Goal: Information Seeking & Learning: Learn about a topic

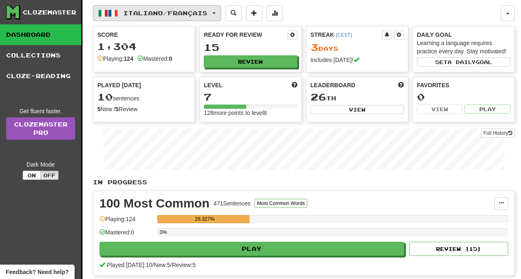
click at [220, 12] on button "Italiano / Français" at bounding box center [157, 13] width 128 height 16
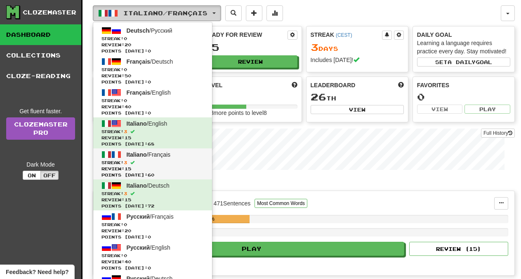
scroll to position [84, 0]
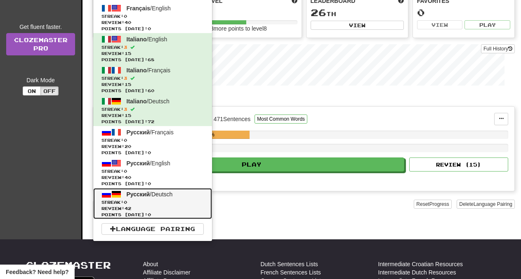
click at [154, 199] on span "Streak: 0" at bounding box center [153, 202] width 102 height 6
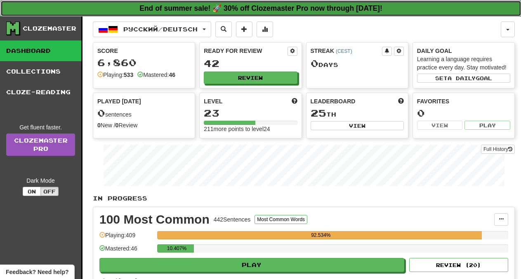
click at [280, 7] on strong "End of summer sale! 🚀 30% off Clozemaster Pro now through [DATE]!" at bounding box center [261, 8] width 243 height 8
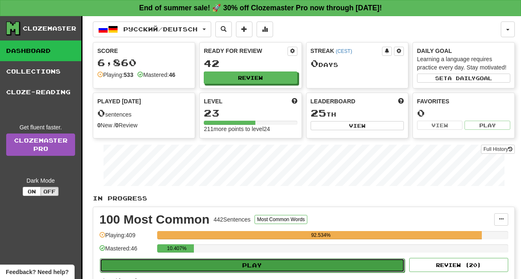
click at [260, 265] on button "Play" at bounding box center [252, 265] width 305 height 14
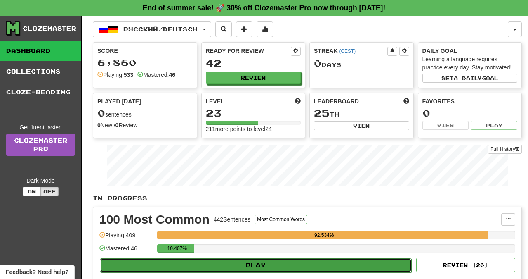
select select "**"
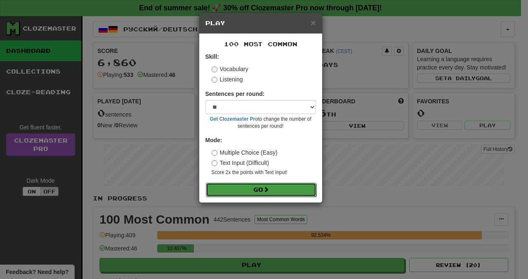
click at [255, 192] on button "Go" at bounding box center [261, 189] width 111 height 14
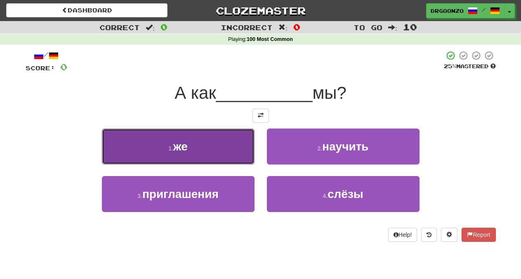
click at [197, 149] on button "1 . же" at bounding box center [178, 146] width 153 height 36
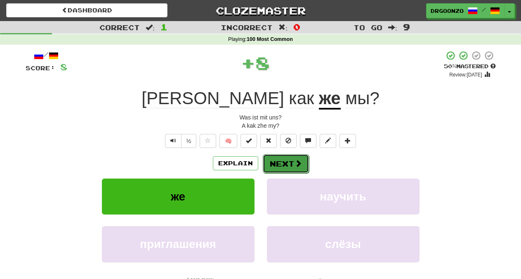
click at [284, 165] on button "Next" at bounding box center [286, 163] width 46 height 19
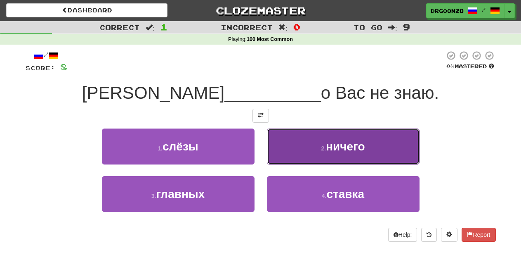
click at [317, 146] on button "2 . ничего" at bounding box center [343, 146] width 153 height 36
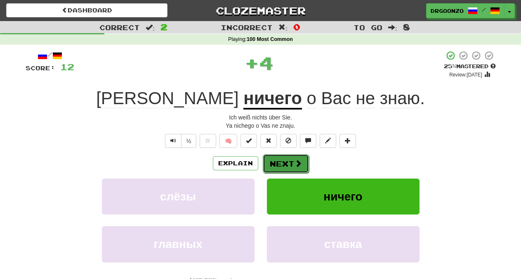
click at [296, 159] on span at bounding box center [298, 162] width 7 height 7
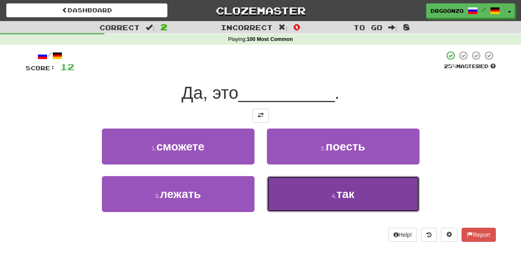
click at [332, 194] on small "4 ." at bounding box center [334, 195] width 5 height 7
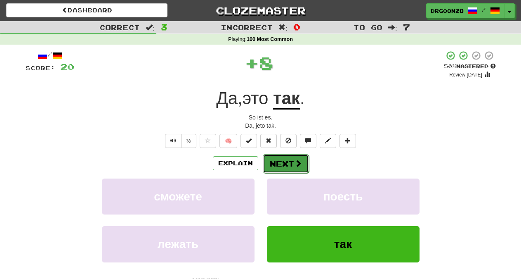
click at [294, 161] on button "Next" at bounding box center [286, 163] width 46 height 19
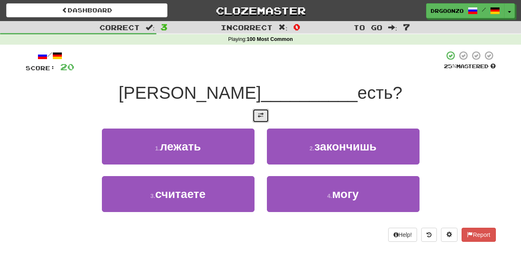
click at [259, 118] on span at bounding box center [261, 115] width 6 height 6
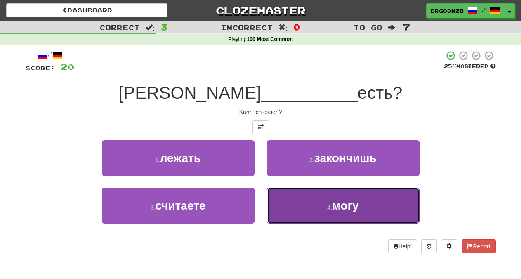
click at [331, 200] on button "4 . могу" at bounding box center [343, 205] width 153 height 36
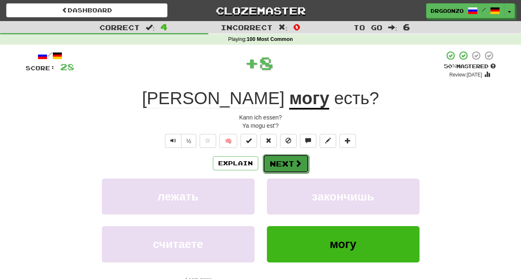
click at [302, 167] on button "Next" at bounding box center [286, 163] width 46 height 19
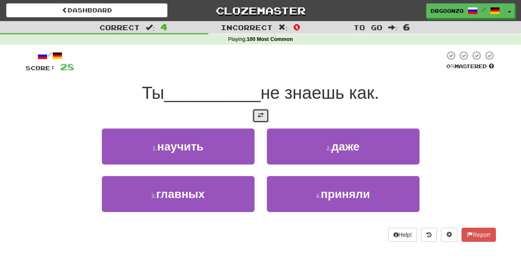
click at [260, 113] on span at bounding box center [261, 115] width 6 height 6
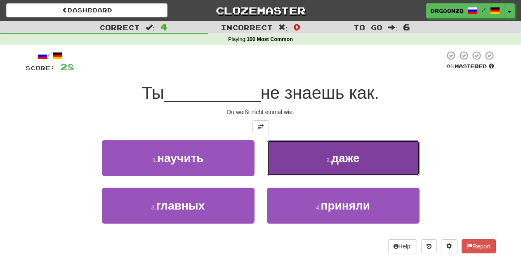
click at [317, 152] on button "2 . даже" at bounding box center [343, 158] width 153 height 36
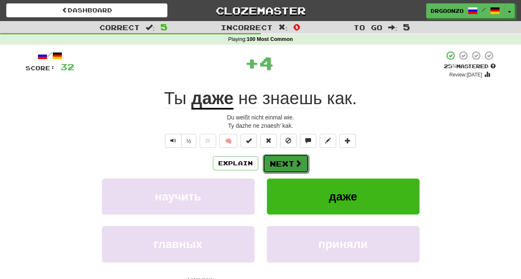
click at [302, 167] on button "Next" at bounding box center [286, 163] width 46 height 19
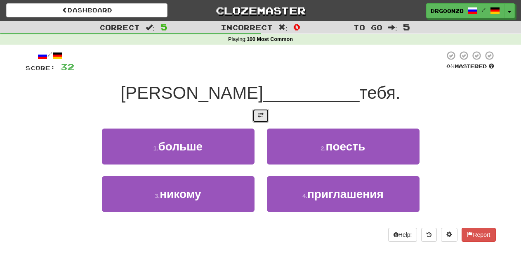
click at [261, 117] on span at bounding box center [261, 115] width 6 height 6
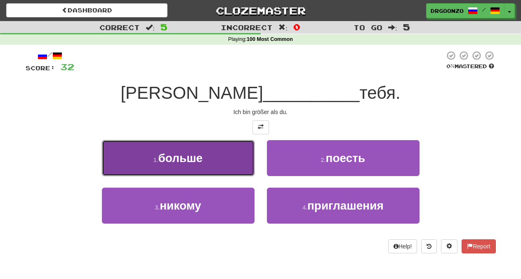
click at [203, 158] on span "больше" at bounding box center [181, 158] width 45 height 13
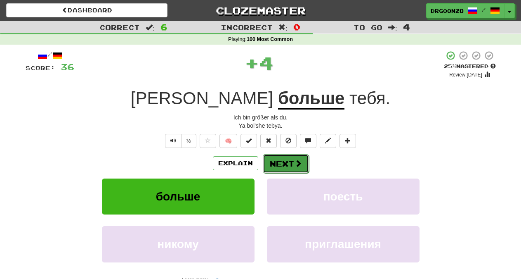
click at [287, 161] on button "Next" at bounding box center [286, 163] width 46 height 19
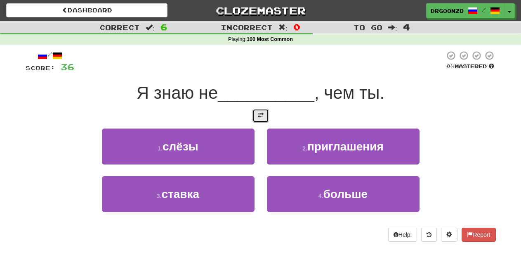
click at [258, 115] on span at bounding box center [261, 115] width 6 height 6
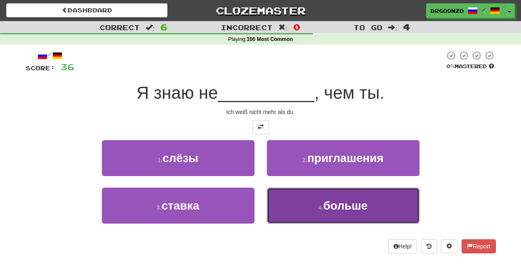
click at [326, 198] on button "4 . больше" at bounding box center [343, 205] width 153 height 36
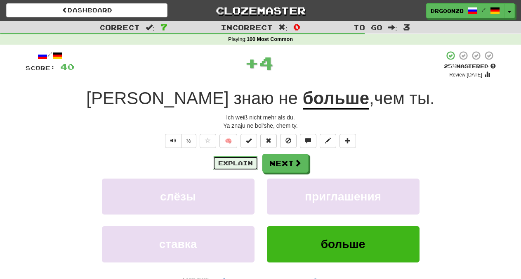
click at [222, 163] on button "Explain" at bounding box center [235, 163] width 45 height 14
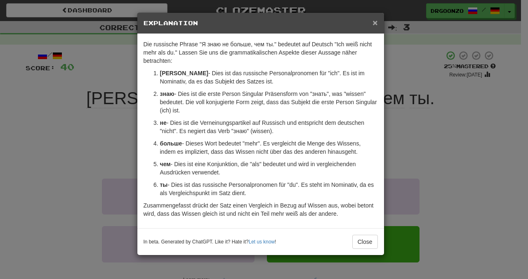
click at [375, 23] on span "×" at bounding box center [375, 22] width 5 height 9
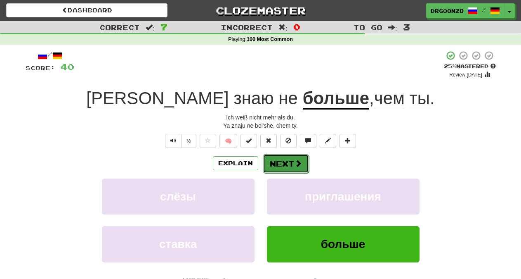
click at [295, 163] on span at bounding box center [298, 162] width 7 height 7
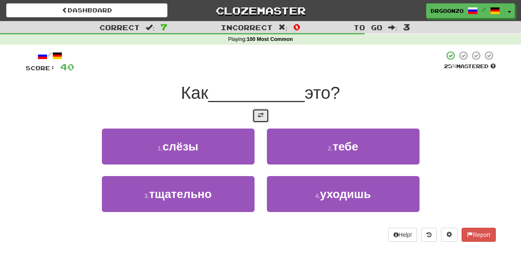
click at [264, 115] on button at bounding box center [261, 116] width 17 height 14
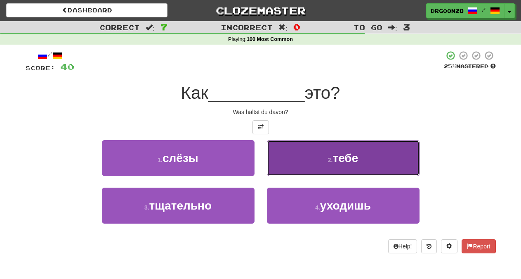
click at [320, 158] on button "2 . тебе" at bounding box center [343, 158] width 153 height 36
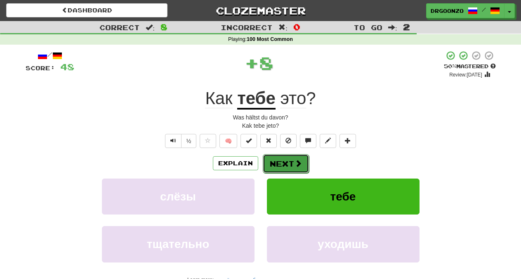
click at [298, 166] on span at bounding box center [298, 162] width 7 height 7
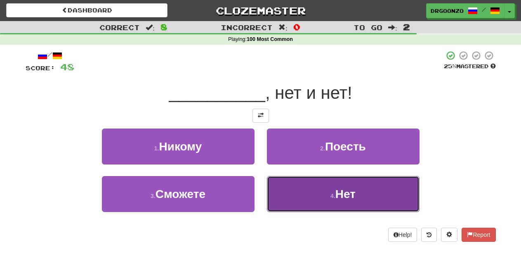
click at [324, 192] on button "4 . Нет" at bounding box center [343, 194] width 153 height 36
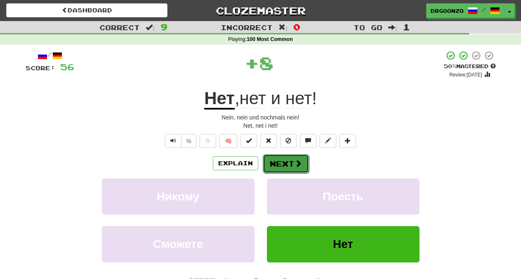
click at [296, 163] on span at bounding box center [298, 162] width 7 height 7
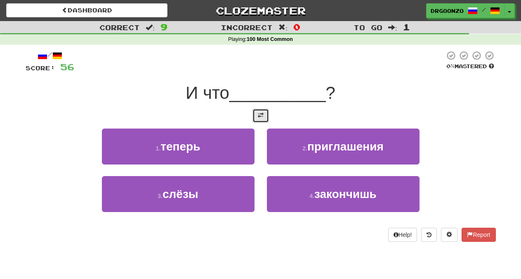
click at [257, 113] on button at bounding box center [261, 116] width 17 height 14
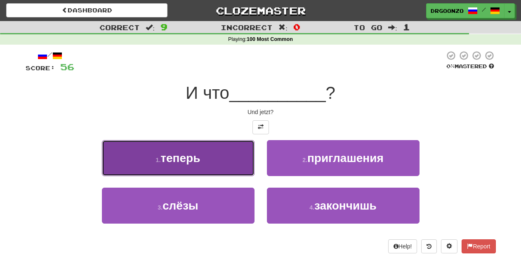
click at [200, 156] on span "теперь" at bounding box center [181, 158] width 40 height 13
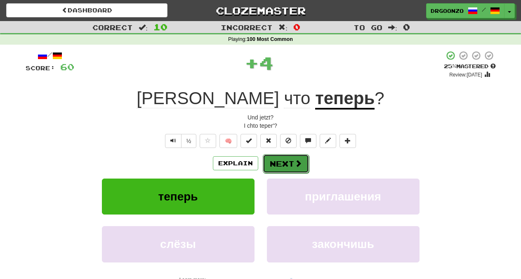
click at [274, 159] on button "Next" at bounding box center [286, 163] width 46 height 19
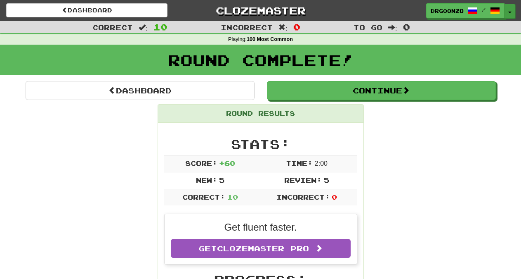
click at [508, 9] on button "Toggle Dropdown" at bounding box center [510, 11] width 11 height 15
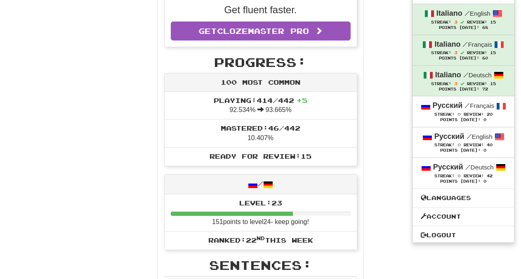
scroll to position [228, 0]
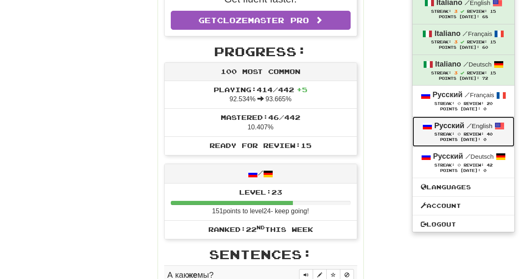
click at [460, 129] on strong "Русский" at bounding box center [450, 125] width 30 height 8
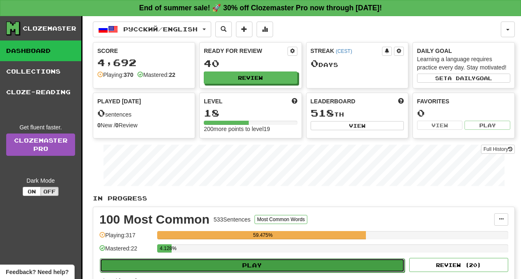
click at [262, 263] on button "Play" at bounding box center [252, 265] width 305 height 14
select select "**"
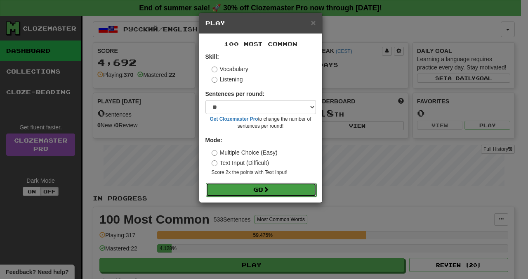
click at [253, 187] on button "Go" at bounding box center [261, 189] width 111 height 14
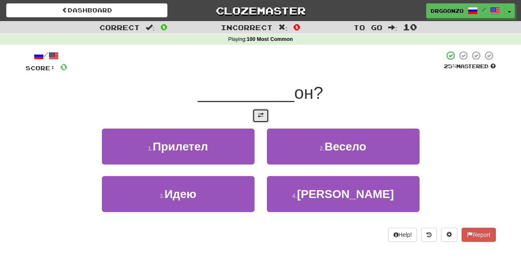
click at [262, 112] on button at bounding box center [261, 116] width 17 height 14
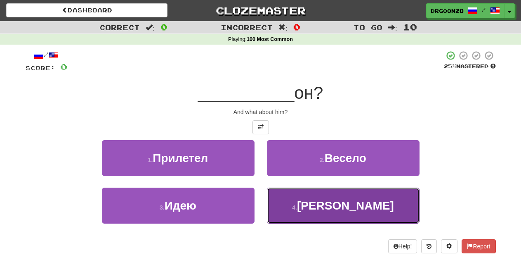
click at [297, 208] on small "4 ." at bounding box center [294, 207] width 5 height 7
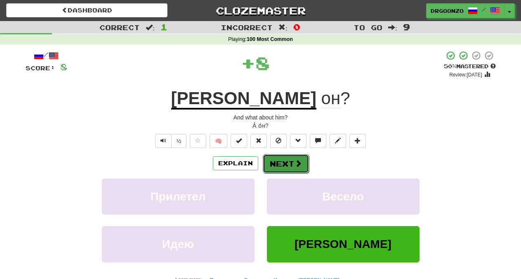
click at [304, 161] on button "Next" at bounding box center [286, 163] width 46 height 19
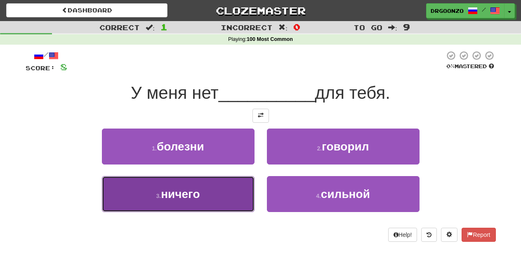
click at [212, 188] on button "3 . ничего" at bounding box center [178, 194] width 153 height 36
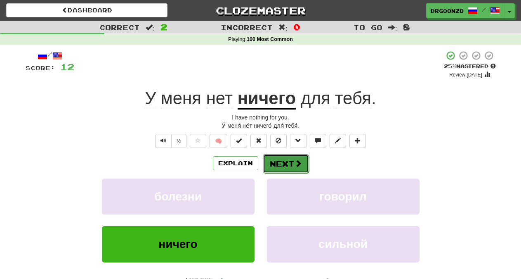
click at [275, 159] on button "Next" at bounding box center [286, 163] width 46 height 19
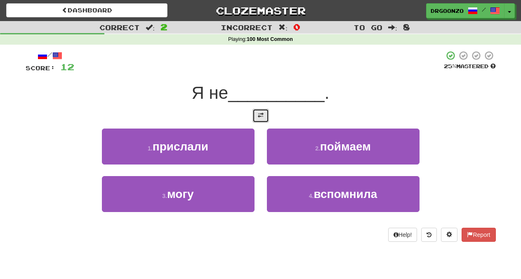
click at [261, 116] on span at bounding box center [261, 115] width 6 height 6
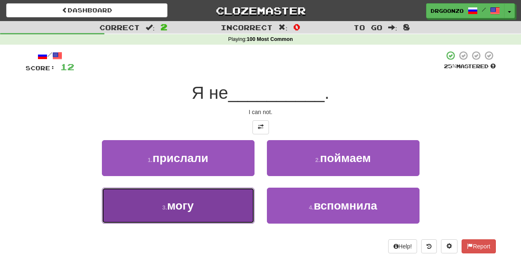
click at [210, 218] on button "3 . могу" at bounding box center [178, 205] width 153 height 36
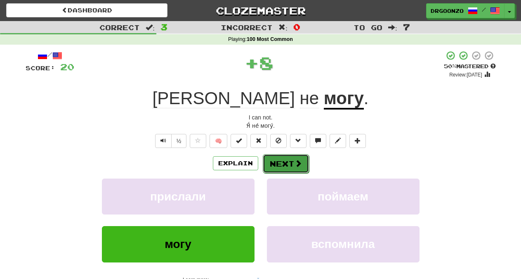
click at [293, 163] on button "Next" at bounding box center [286, 163] width 46 height 19
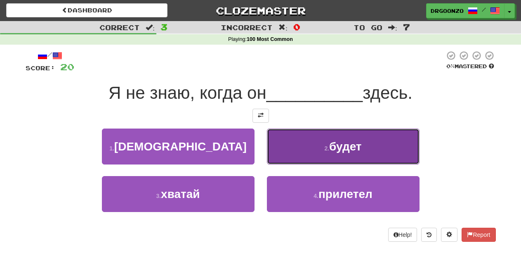
click at [326, 150] on small "2 ." at bounding box center [326, 148] width 5 height 7
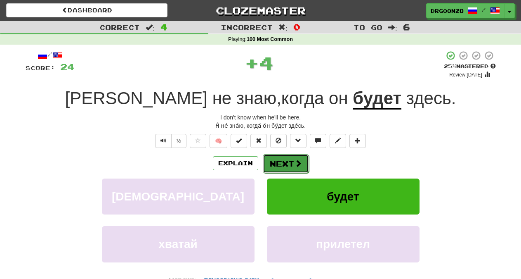
click at [293, 161] on button "Next" at bounding box center [286, 163] width 46 height 19
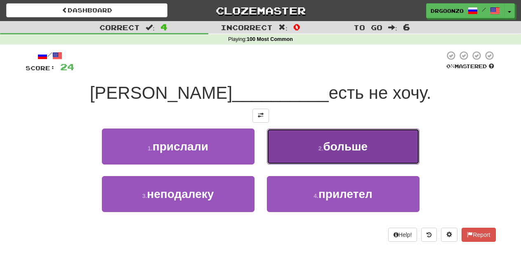
click at [342, 145] on span "больше" at bounding box center [346, 146] width 45 height 13
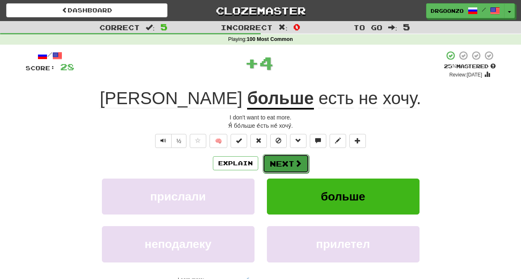
click at [292, 162] on button "Next" at bounding box center [286, 163] width 46 height 19
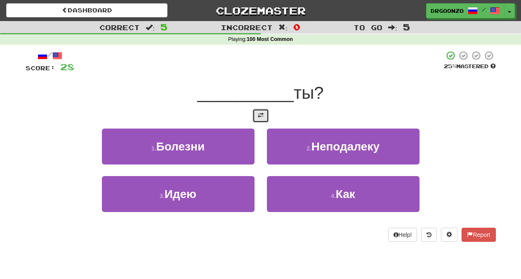
click at [263, 113] on span at bounding box center [261, 115] width 6 height 6
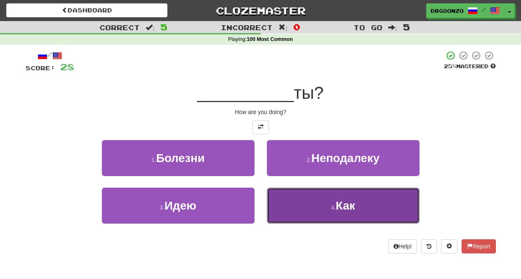
click at [358, 209] on button "4 . Как" at bounding box center [343, 205] width 153 height 36
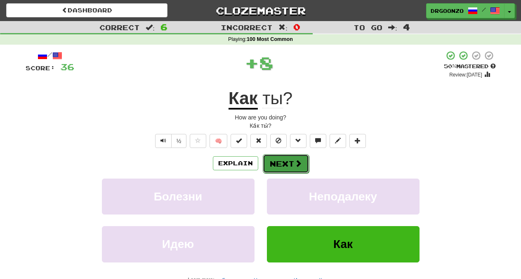
click at [297, 160] on span at bounding box center [298, 162] width 7 height 7
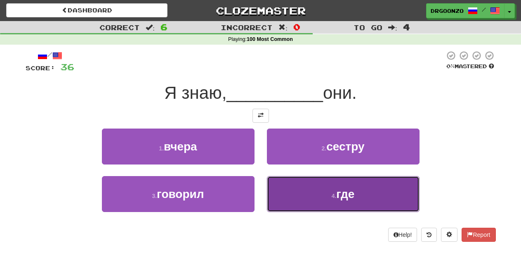
click at [328, 194] on button "4 . где" at bounding box center [343, 194] width 153 height 36
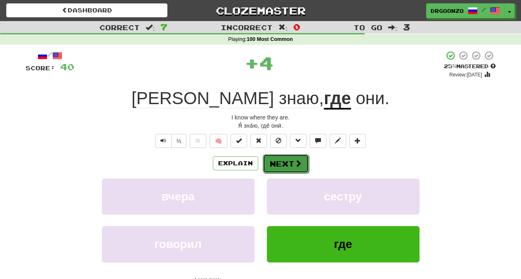
click at [286, 163] on button "Next" at bounding box center [286, 163] width 46 height 19
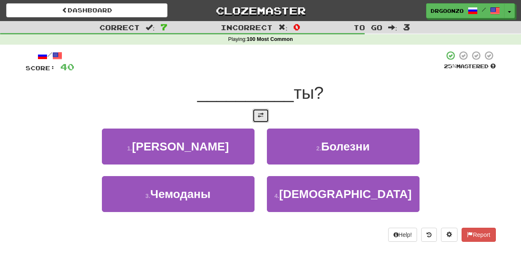
click at [259, 116] on span at bounding box center [261, 115] width 6 height 6
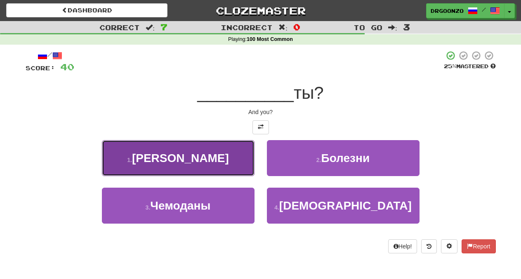
click at [221, 161] on button "1 . А" at bounding box center [178, 158] width 153 height 36
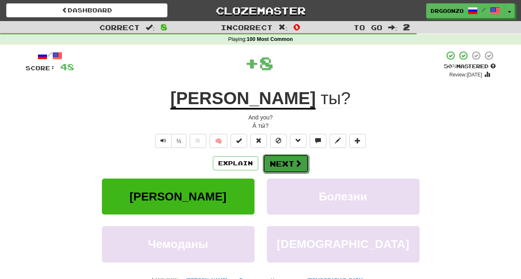
click at [296, 165] on span at bounding box center [298, 162] width 7 height 7
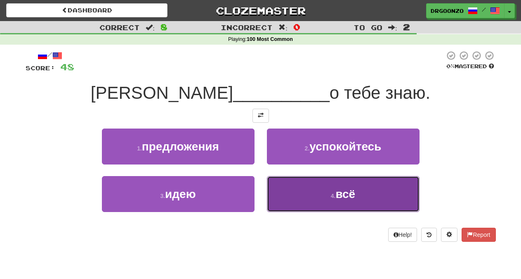
click at [338, 191] on span "всё" at bounding box center [346, 193] width 20 height 13
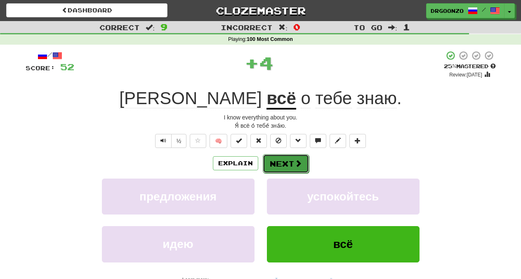
click at [295, 163] on span at bounding box center [298, 162] width 7 height 7
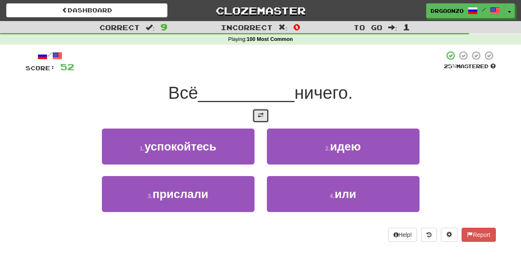
click at [259, 118] on span at bounding box center [261, 115] width 6 height 6
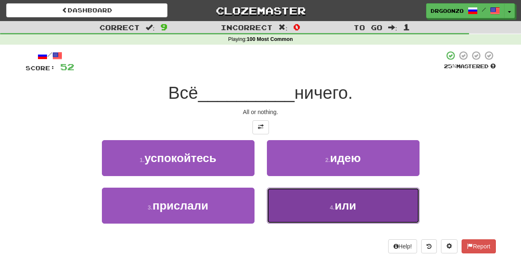
click at [336, 213] on button "4 . или" at bounding box center [343, 205] width 153 height 36
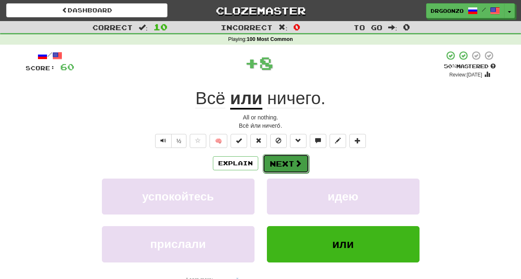
click at [291, 167] on button "Next" at bounding box center [286, 163] width 46 height 19
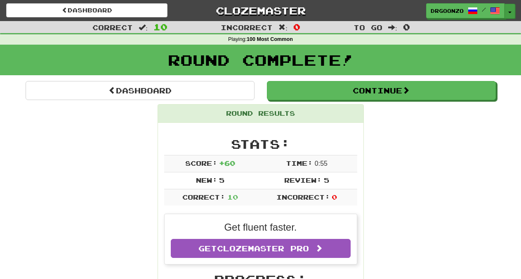
click at [512, 7] on button "Toggle Dropdown" at bounding box center [510, 11] width 11 height 15
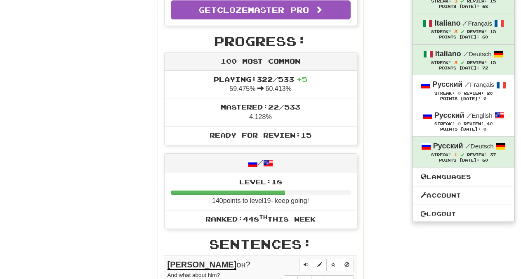
scroll to position [227, 0]
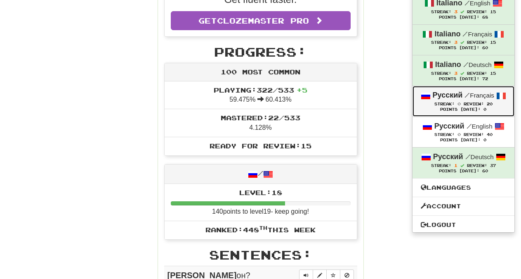
click at [459, 99] on strong "Русский" at bounding box center [448, 95] width 30 height 8
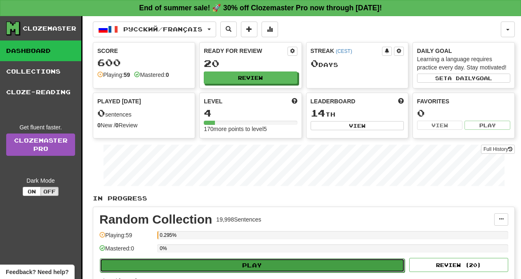
click at [244, 264] on button "Play" at bounding box center [252, 265] width 305 height 14
select select "**"
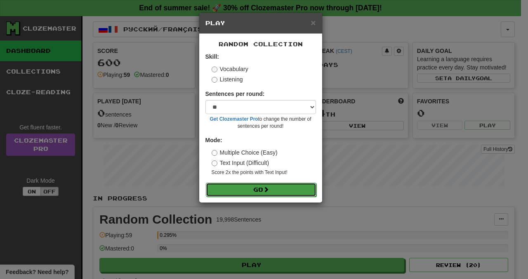
click at [263, 183] on button "Go" at bounding box center [261, 189] width 111 height 14
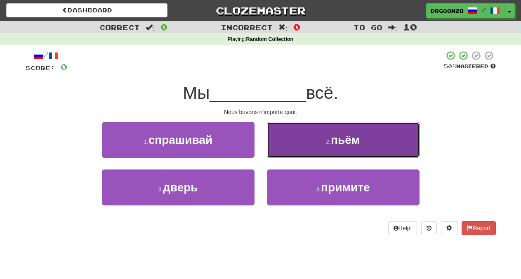
click at [353, 140] on span "пьём" at bounding box center [345, 139] width 29 height 13
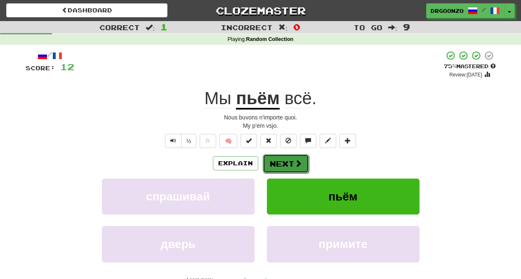
click at [285, 163] on button "Next" at bounding box center [286, 163] width 46 height 19
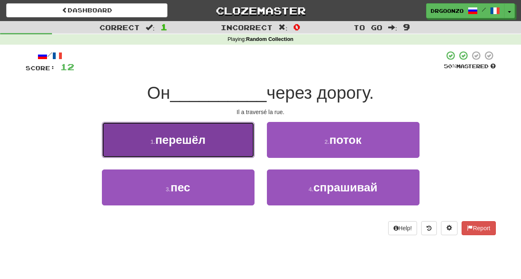
click at [195, 134] on span "перешёл" at bounding box center [180, 139] width 50 height 13
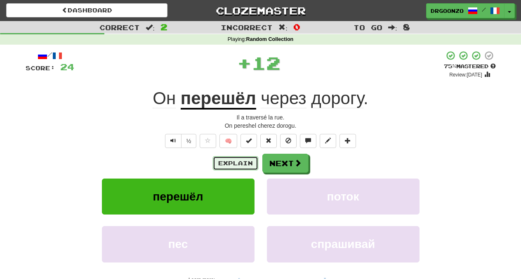
click at [229, 161] on button "Explain" at bounding box center [235, 163] width 45 height 14
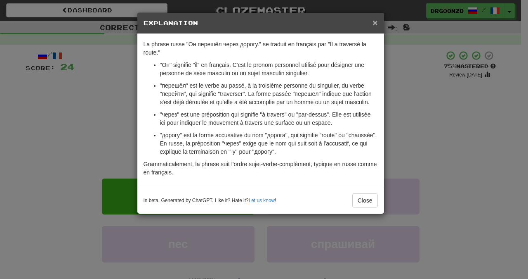
click at [375, 23] on span "×" at bounding box center [375, 22] width 5 height 9
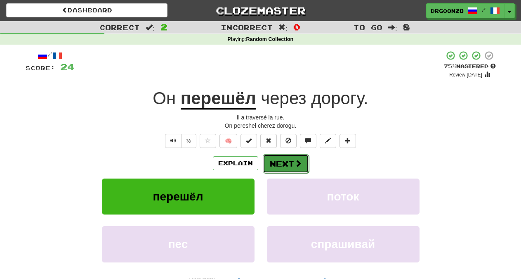
click at [300, 163] on span at bounding box center [298, 162] width 7 height 7
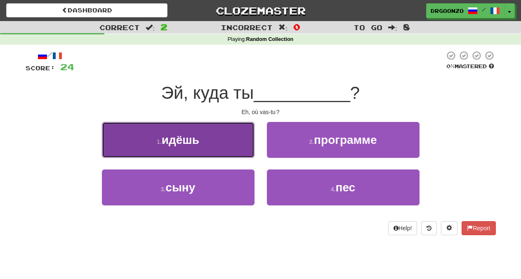
click at [201, 144] on button "1 . идёшь" at bounding box center [178, 140] width 153 height 36
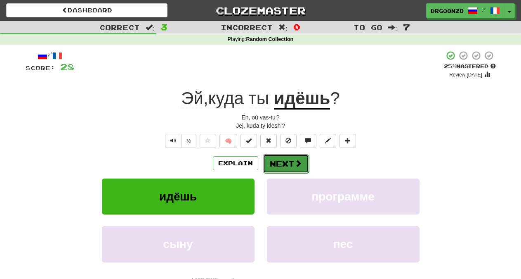
click at [288, 165] on button "Next" at bounding box center [286, 163] width 46 height 19
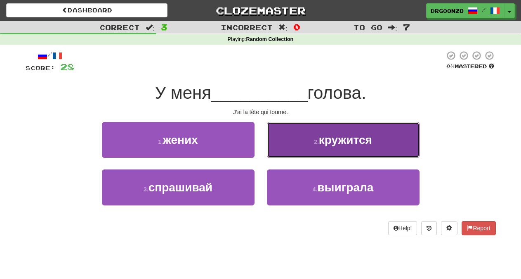
click at [308, 141] on button "2 . кружится" at bounding box center [343, 140] width 153 height 36
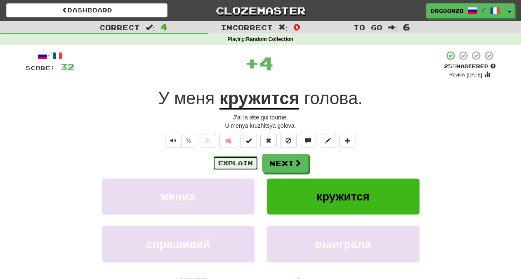
click at [232, 162] on button "Explain" at bounding box center [235, 163] width 45 height 14
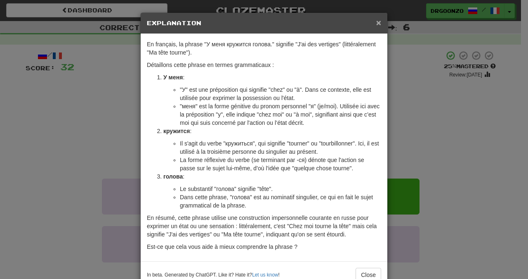
click at [377, 22] on span "×" at bounding box center [379, 22] width 5 height 9
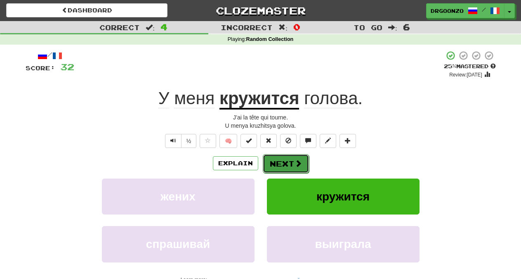
click at [295, 167] on span at bounding box center [298, 162] width 7 height 7
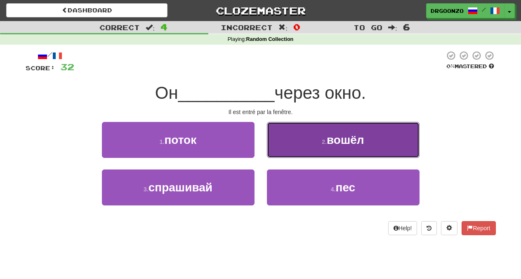
click at [334, 129] on button "2 . вошёл" at bounding box center [343, 140] width 153 height 36
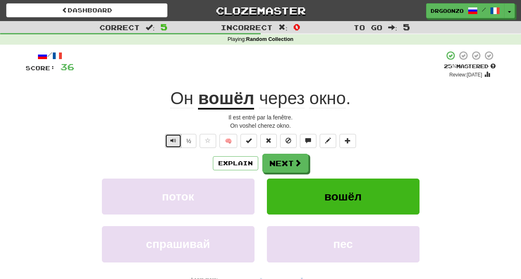
click at [171, 140] on span "Text-to-speech controls" at bounding box center [174, 140] width 6 height 6
click at [296, 165] on span at bounding box center [298, 162] width 7 height 7
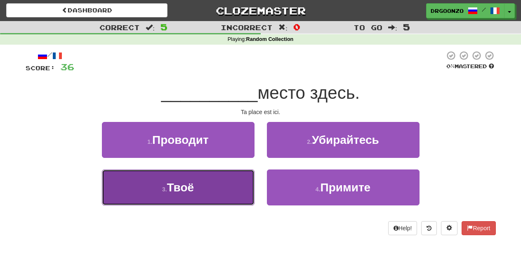
click at [205, 182] on button "3 . Твоё" at bounding box center [178, 187] width 153 height 36
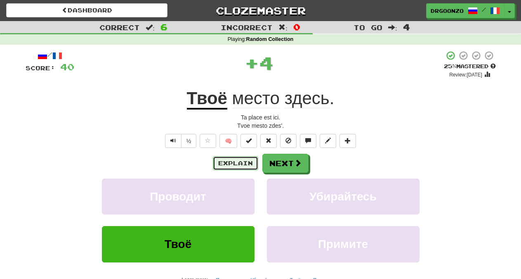
click at [227, 163] on button "Explain" at bounding box center [235, 163] width 45 height 14
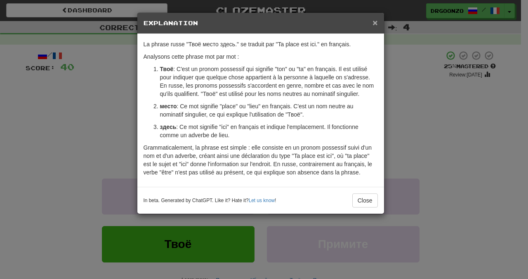
click at [374, 23] on span "×" at bounding box center [375, 22] width 5 height 9
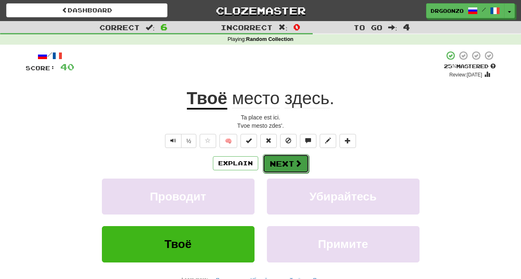
click at [293, 161] on button "Next" at bounding box center [286, 163] width 46 height 19
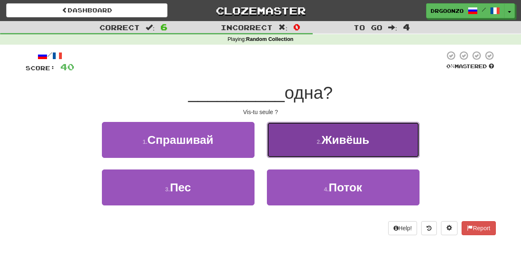
click at [319, 152] on button "2 . Живёшь" at bounding box center [343, 140] width 153 height 36
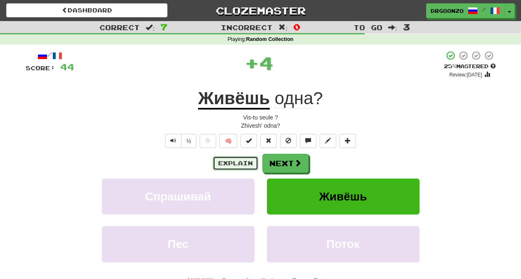
click at [239, 166] on button "Explain" at bounding box center [235, 163] width 45 height 14
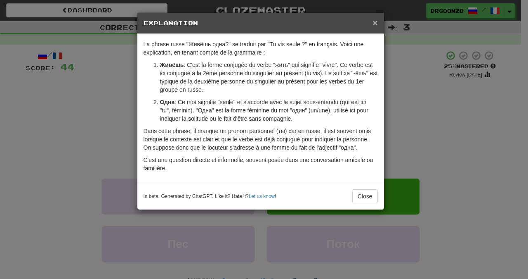
click at [374, 23] on span "×" at bounding box center [375, 22] width 5 height 9
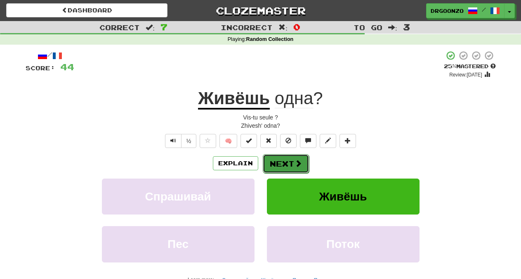
click at [290, 162] on button "Next" at bounding box center [286, 163] width 46 height 19
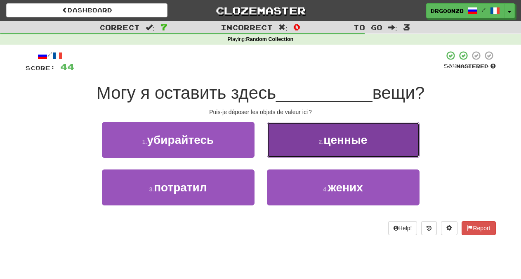
click at [333, 139] on span "ценные" at bounding box center [346, 139] width 44 height 13
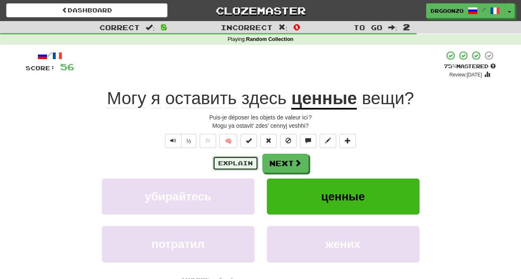
click at [234, 166] on button "Explain" at bounding box center [235, 163] width 45 height 14
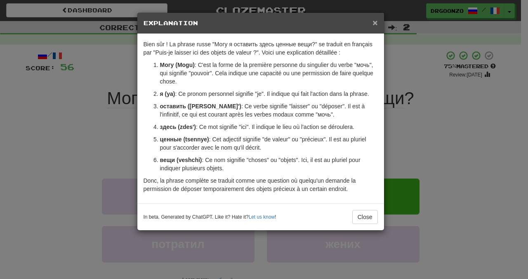
click at [374, 22] on span "×" at bounding box center [375, 22] width 5 height 9
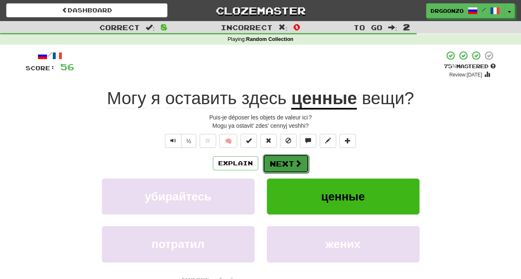
click at [299, 163] on span at bounding box center [298, 162] width 7 height 7
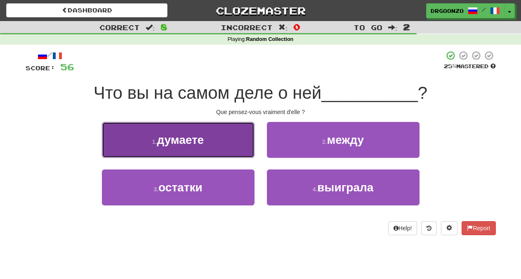
click at [178, 146] on span "думаете" at bounding box center [180, 139] width 47 height 13
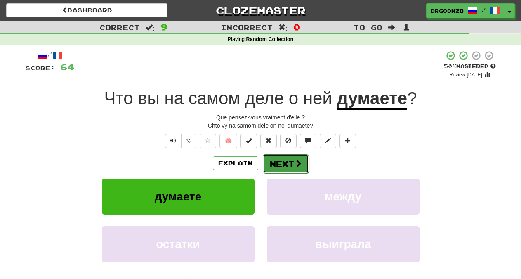
click at [281, 160] on button "Next" at bounding box center [286, 163] width 46 height 19
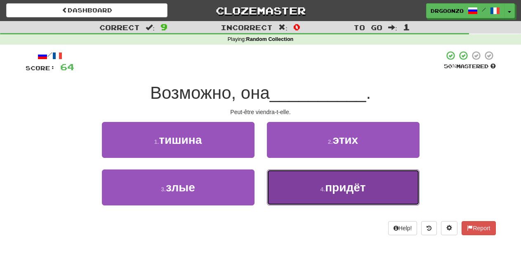
click at [348, 187] on span "придёт" at bounding box center [345, 187] width 40 height 13
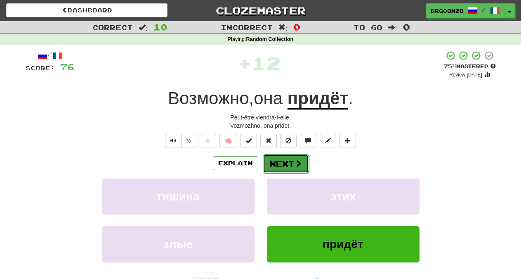
click at [301, 167] on span at bounding box center [298, 162] width 7 height 7
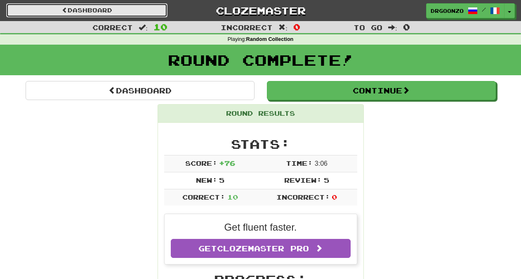
click at [110, 9] on link "Dashboard" at bounding box center [86, 10] width 161 height 14
